Goal: Navigation & Orientation: Find specific page/section

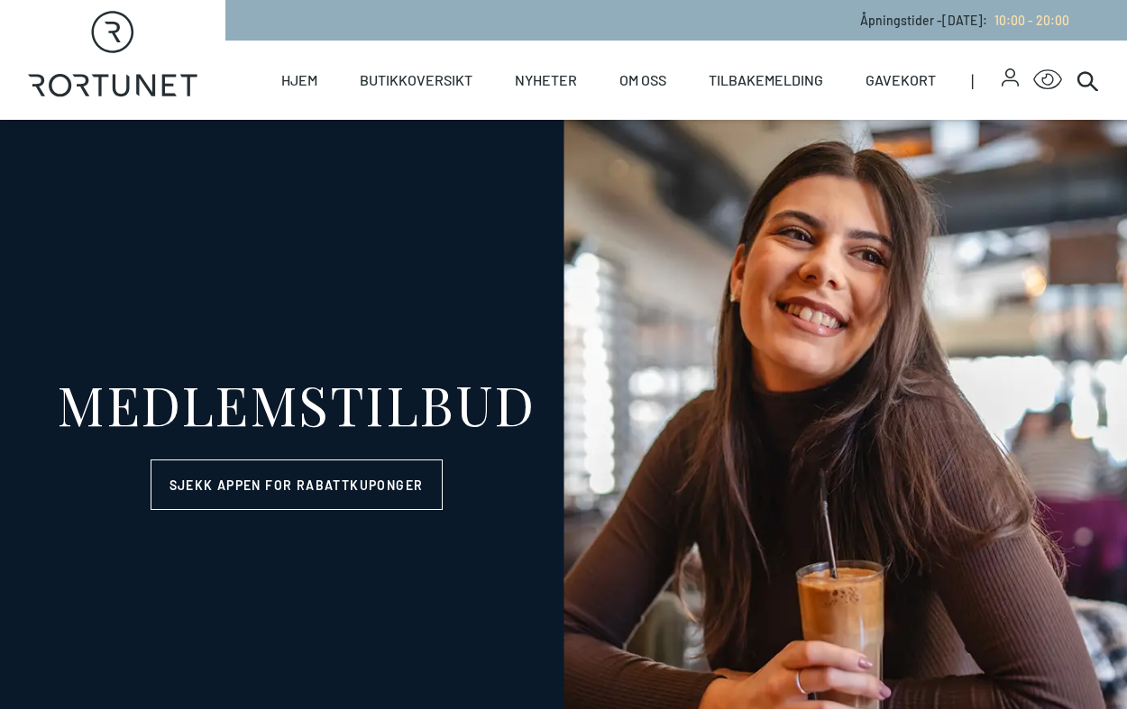
select select "NO"
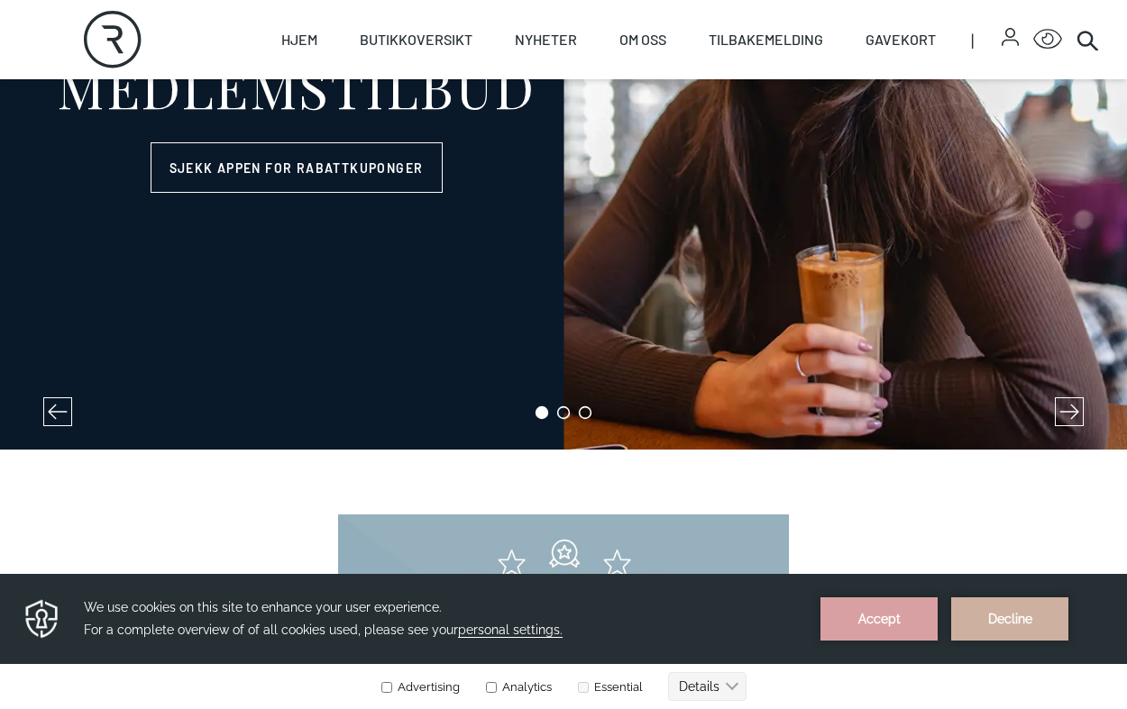
scroll to position [98, 0]
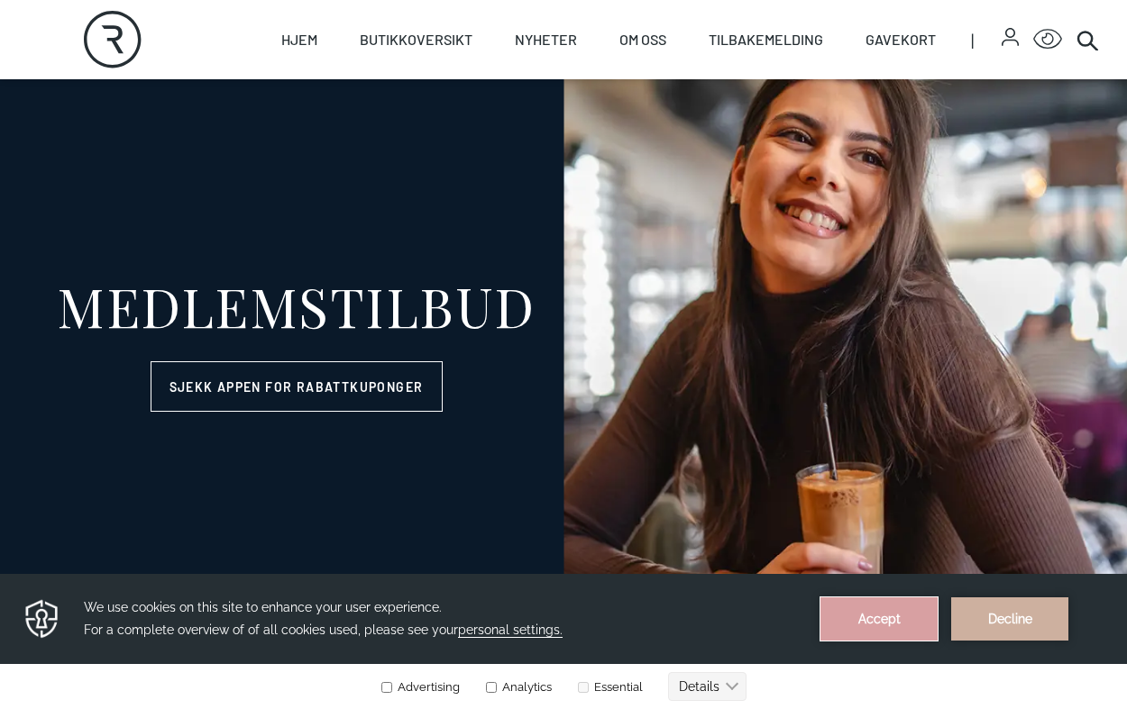
click at [892, 623] on button "Accept" at bounding box center [878, 619] width 117 height 43
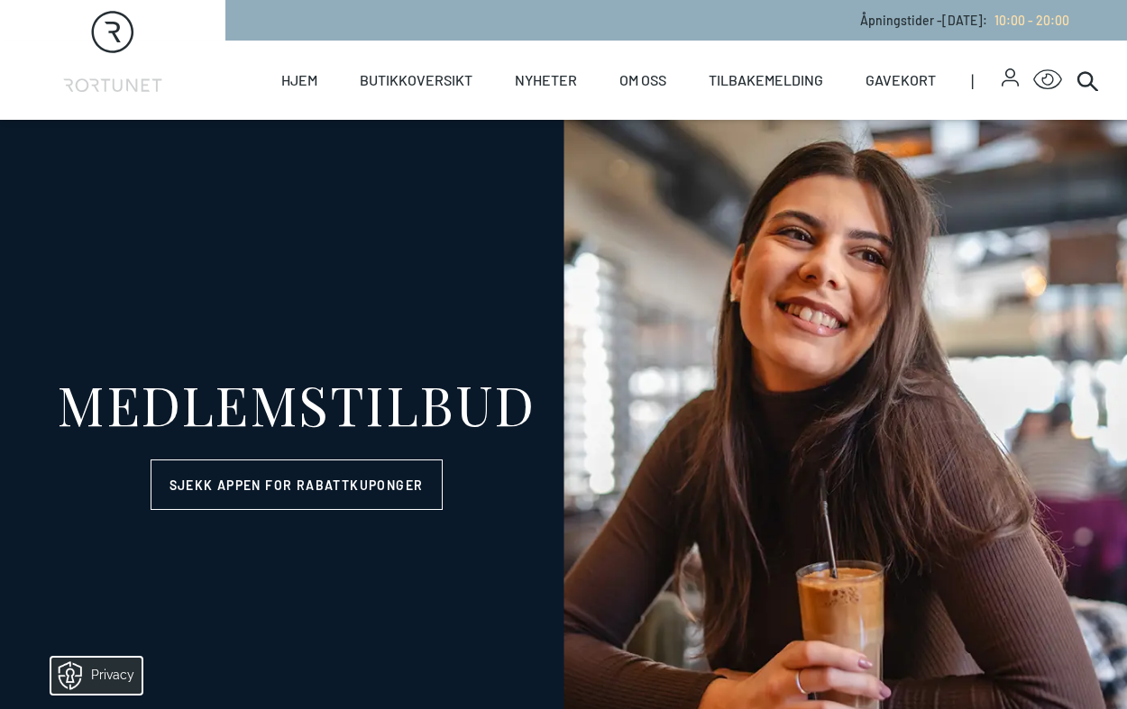
scroll to position [0, 0]
click at [301, 77] on link "Hjem" at bounding box center [299, 80] width 36 height 79
select select "NO"
click at [1097, 80] on icon at bounding box center [1087, 80] width 22 height 22
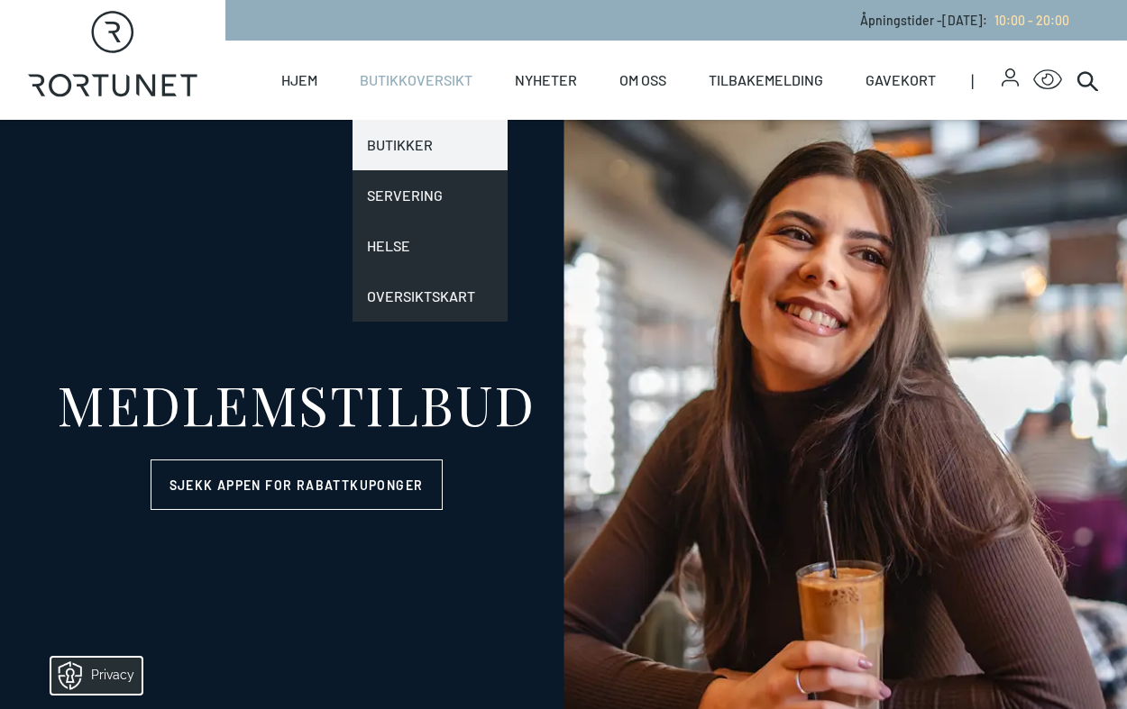
click at [408, 140] on link "Butikker" at bounding box center [429, 145] width 155 height 50
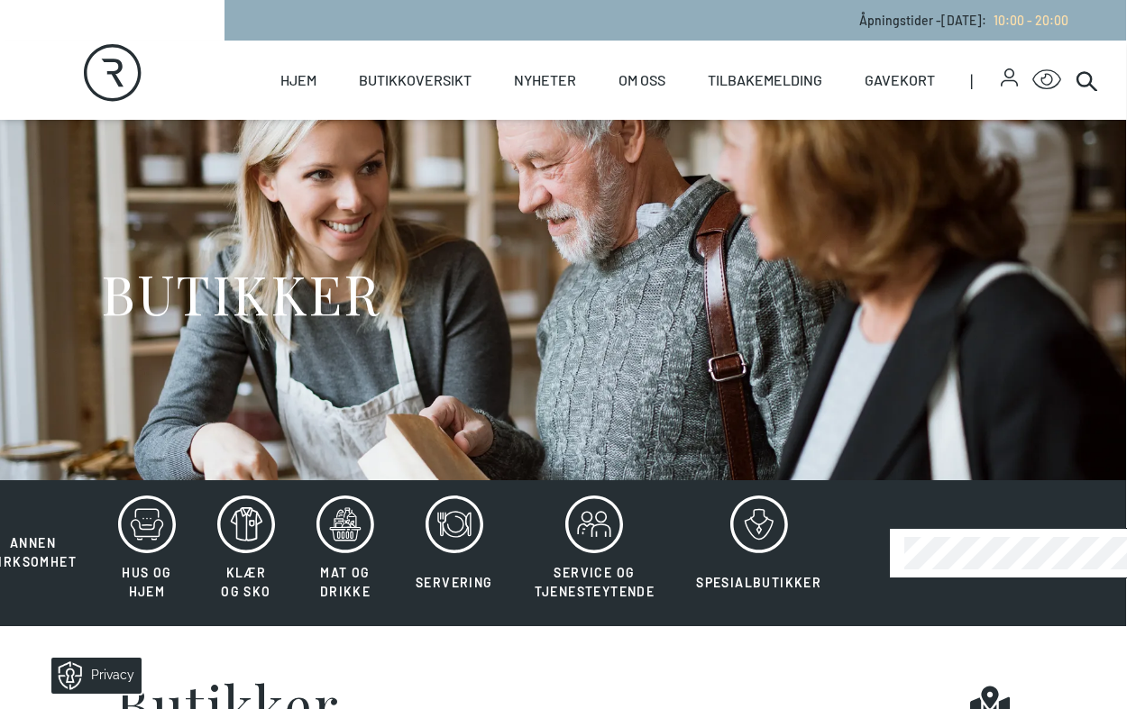
scroll to position [0, 1]
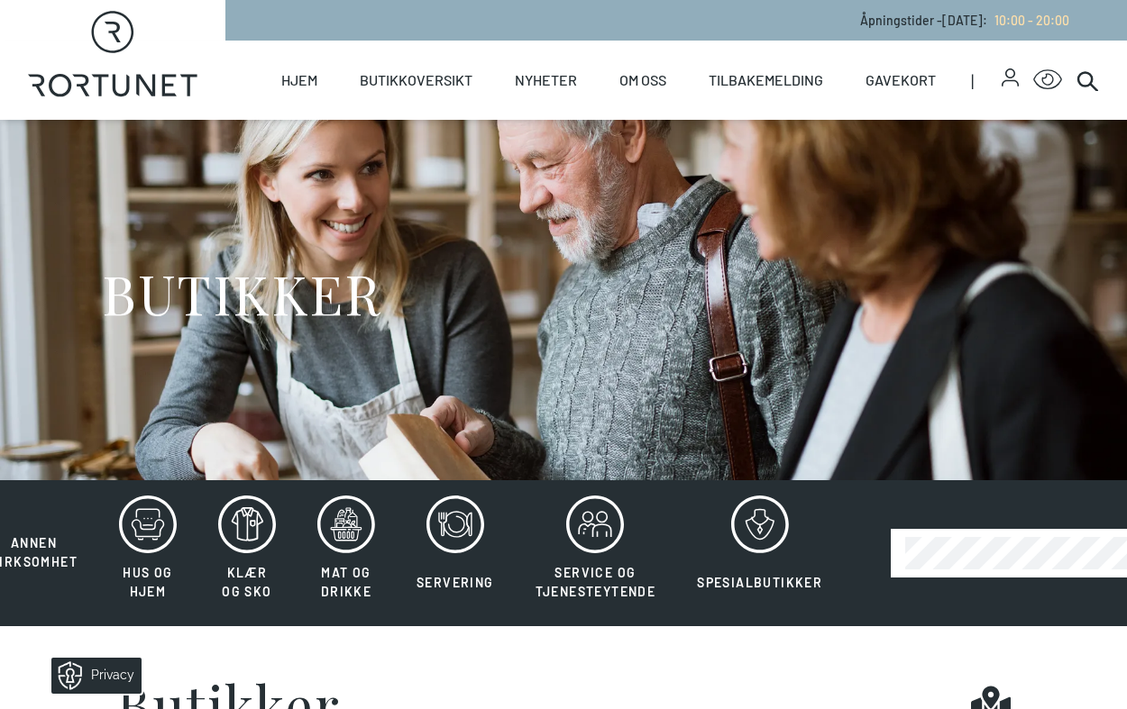
select select "NO"
